Goal: Task Accomplishment & Management: Manage account settings

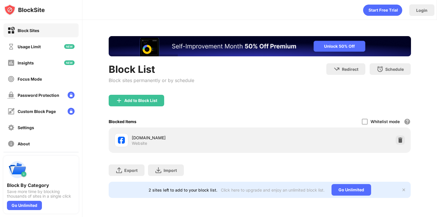
click at [403, 145] on div "facebook.com Website" at bounding box center [259, 140] width 295 height 18
click at [403, 141] on img at bounding box center [400, 140] width 6 height 6
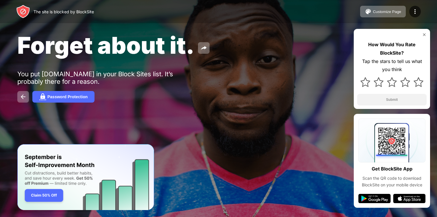
click at [183, 93] on div "Password Protection" at bounding box center [218, 97] width 402 height 12
